Goal: Transaction & Acquisition: Subscribe to service/newsletter

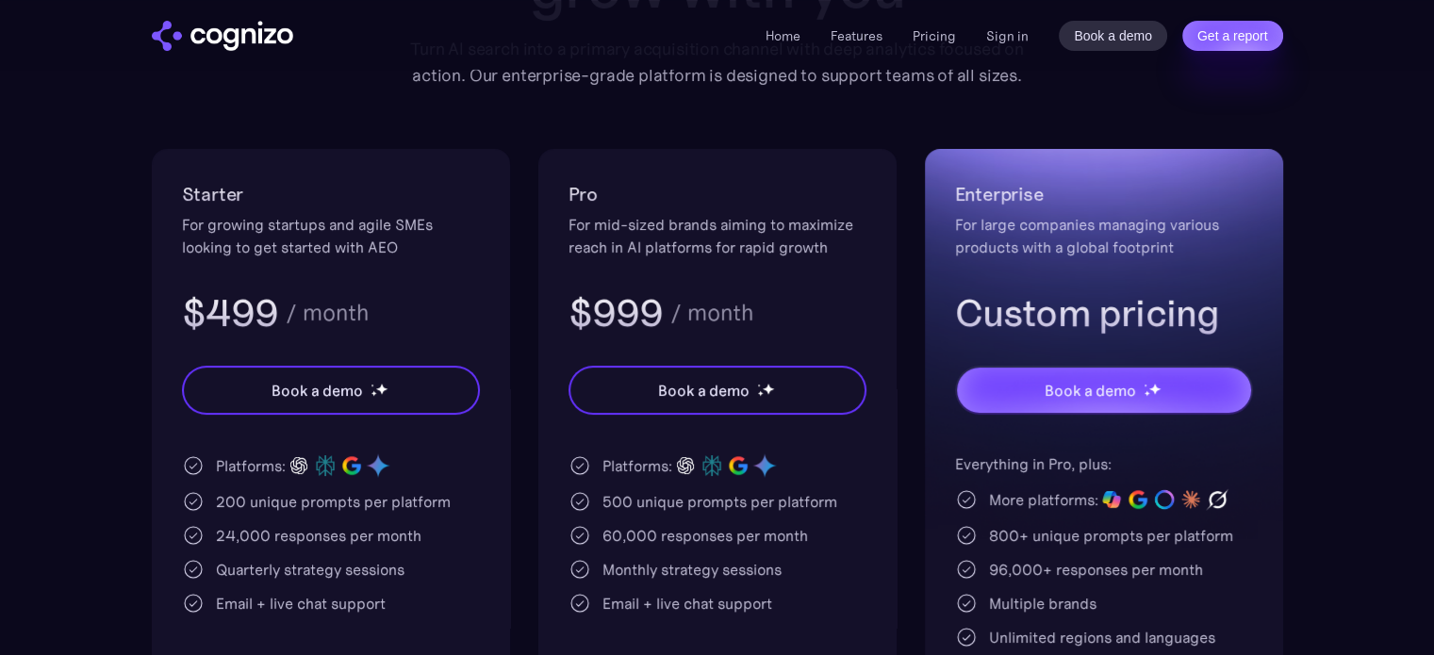
scroll to position [377, 0]
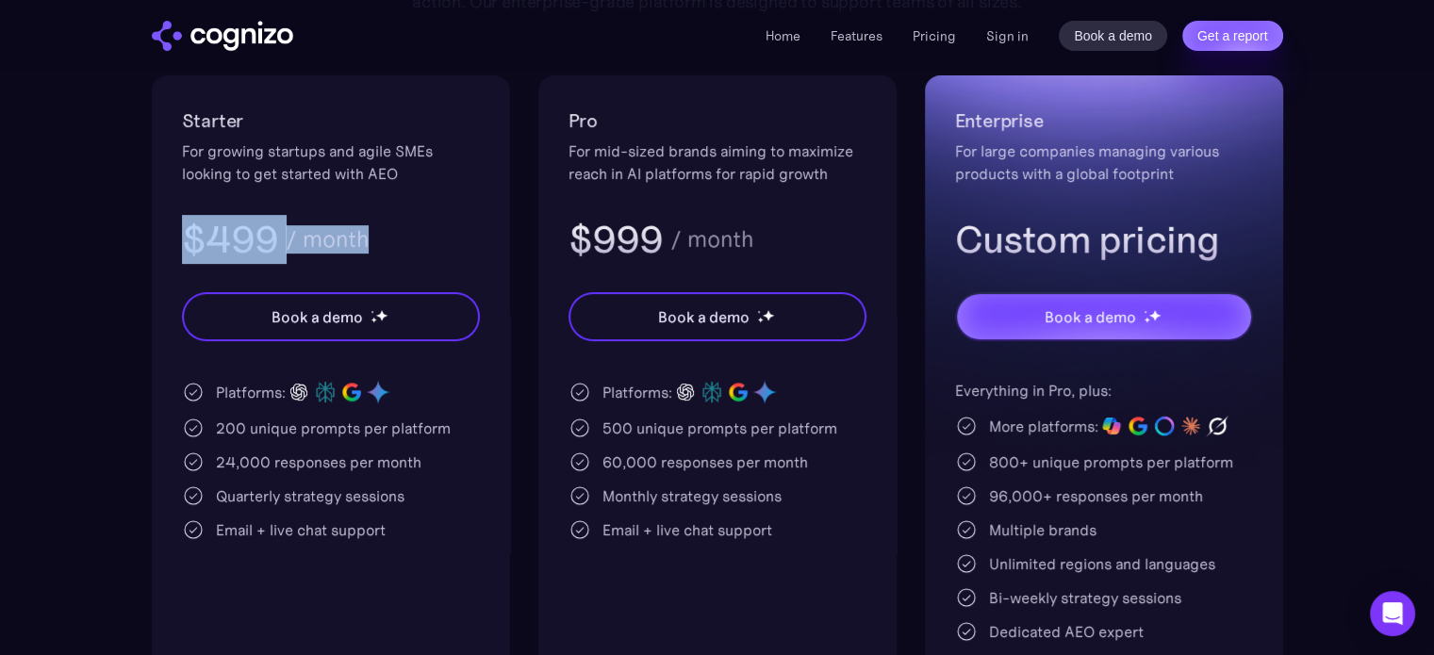
drag, startPoint x: 185, startPoint y: 228, endPoint x: 388, endPoint y: 243, distance: 203.3
click at [388, 243] on div "$499 / month" at bounding box center [331, 239] width 298 height 49
click at [241, 238] on h3 "$499" at bounding box center [230, 239] width 97 height 49
click at [244, 238] on h3 "$499" at bounding box center [230, 239] width 97 height 49
drag, startPoint x: 371, startPoint y: 232, endPoint x: 40, endPoint y: 246, distance: 331.3
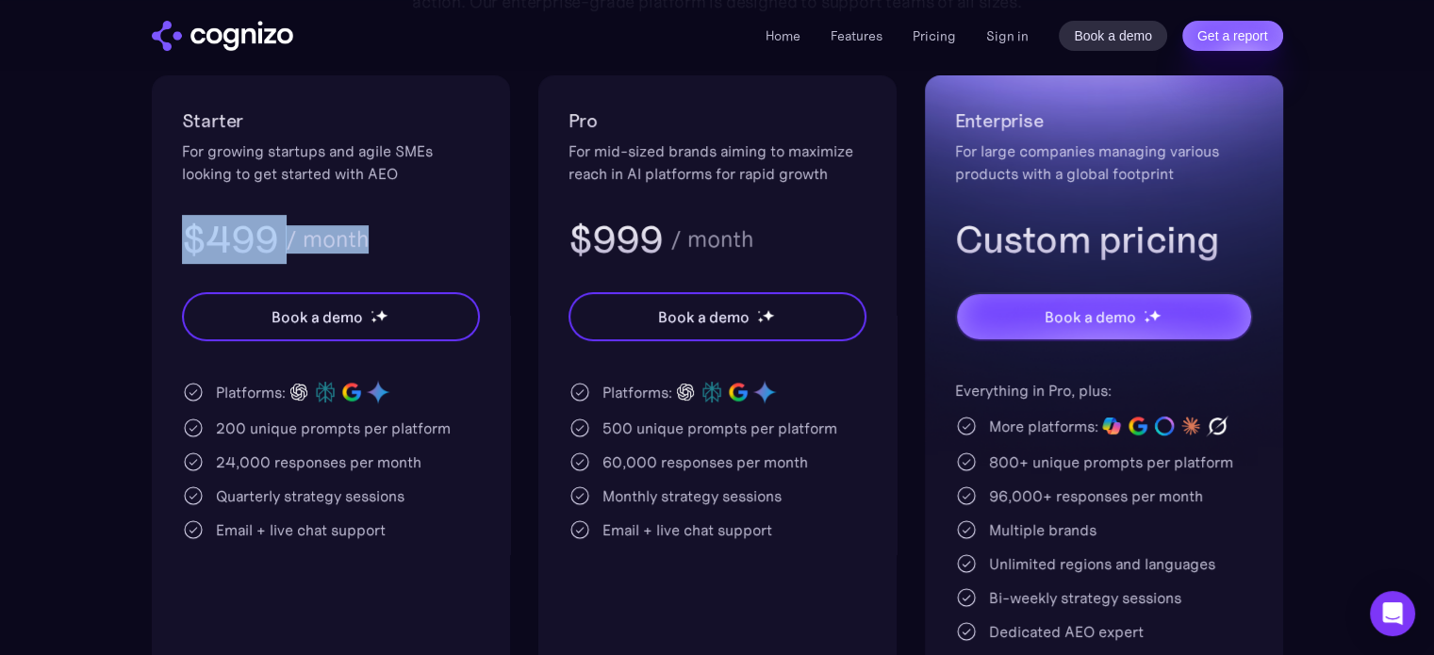
click at [40, 246] on section "Pricing Scalable plans that grow with you Turn AI search into a primary acquisi…" at bounding box center [717, 268] width 1434 height 1000
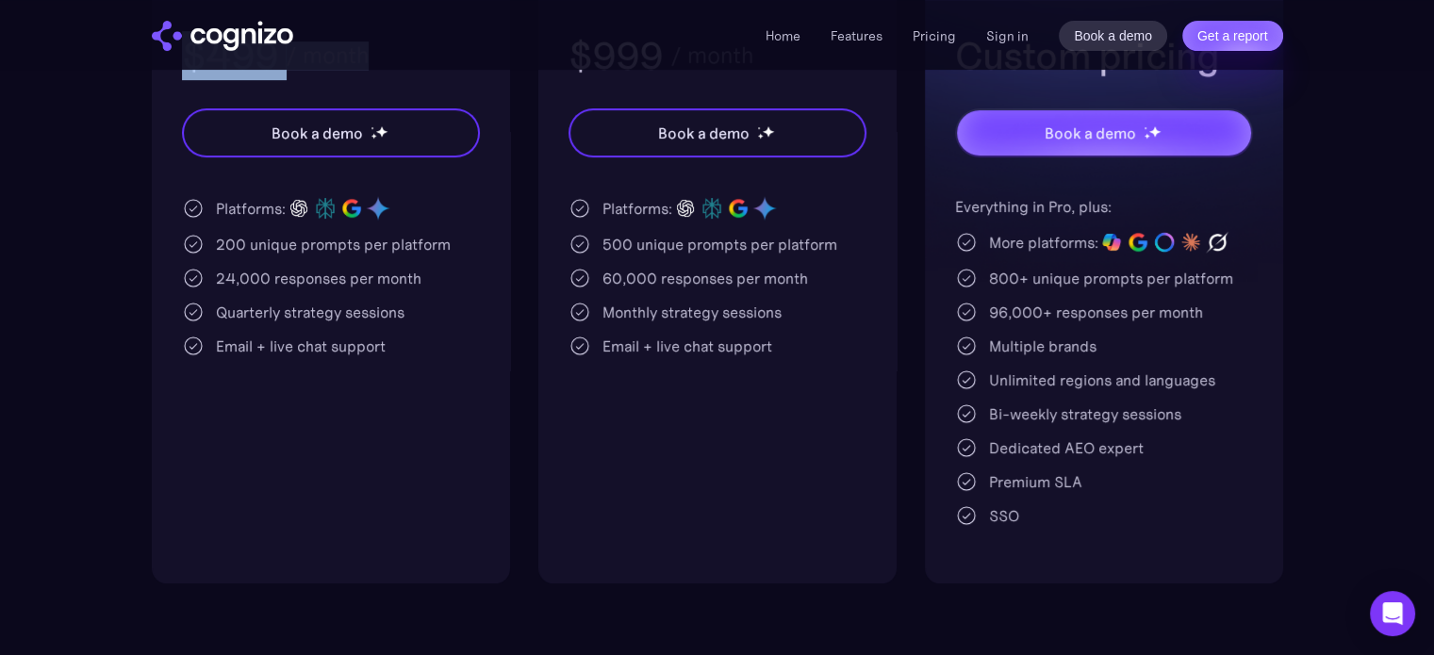
scroll to position [566, 0]
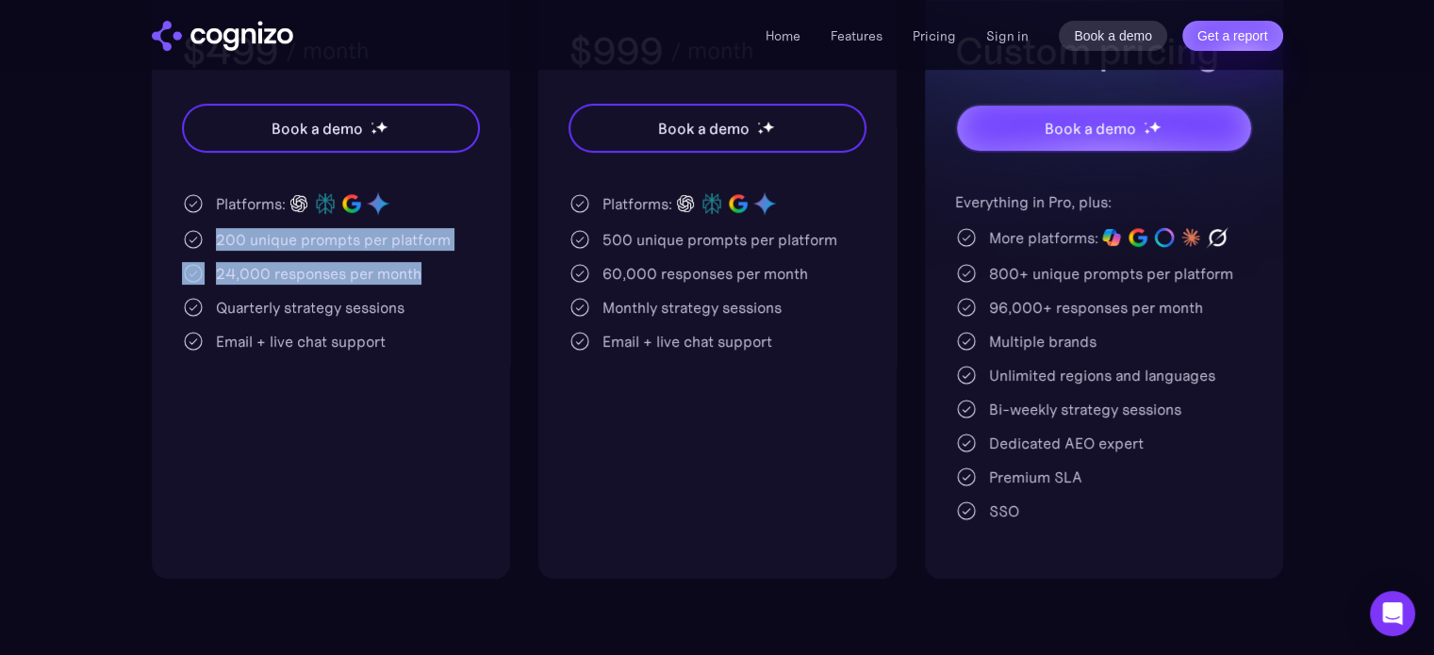
drag, startPoint x: 216, startPoint y: 233, endPoint x: 469, endPoint y: 263, distance: 254.5
click at [469, 263] on div "Platforms: 200 unique prompts per platform 24,000 responses per month Quarterly…" at bounding box center [331, 272] width 298 height 162
click at [313, 287] on div "Platforms: 200 unique prompts per platform 24,000 responses per month Quarterly…" at bounding box center [331, 272] width 298 height 162
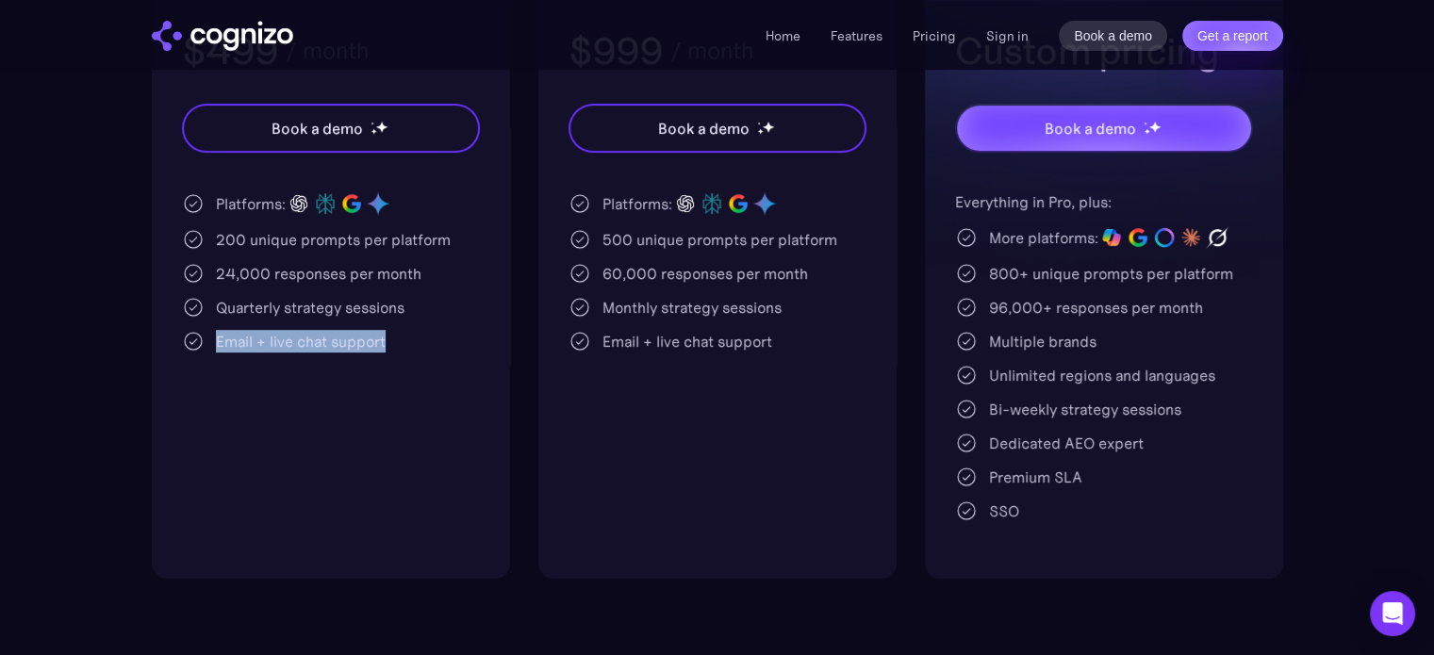
drag, startPoint x: 219, startPoint y: 343, endPoint x: 471, endPoint y: 342, distance: 251.8
click at [471, 342] on div "Email + live chat support" at bounding box center [331, 341] width 298 height 23
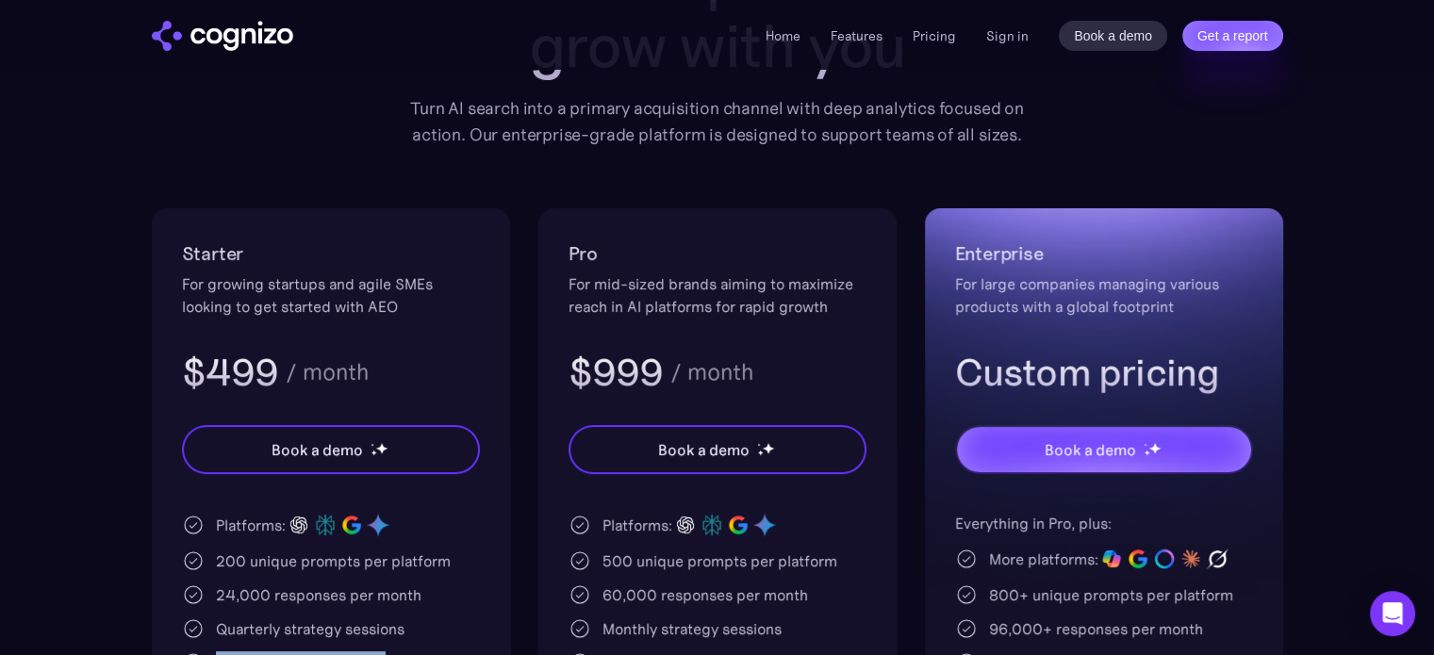
scroll to position [0, 0]
